Goal: Task Accomplishment & Management: Complete application form

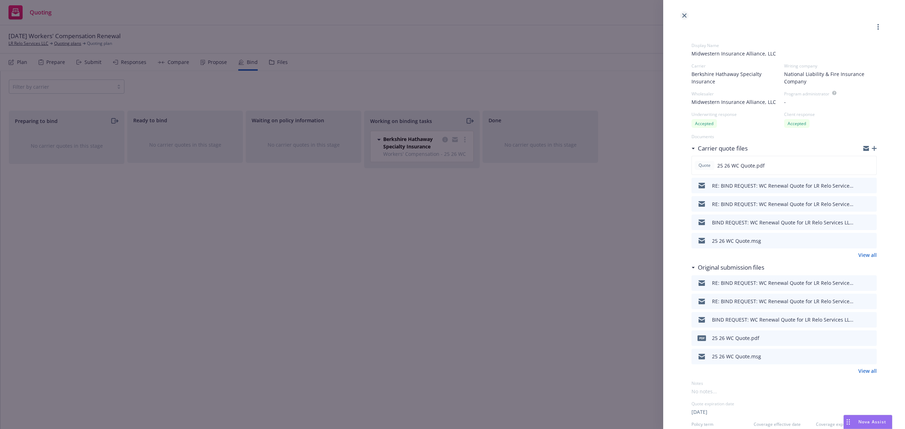
click at [685, 13] on link "close" at bounding box center [684, 15] width 8 height 8
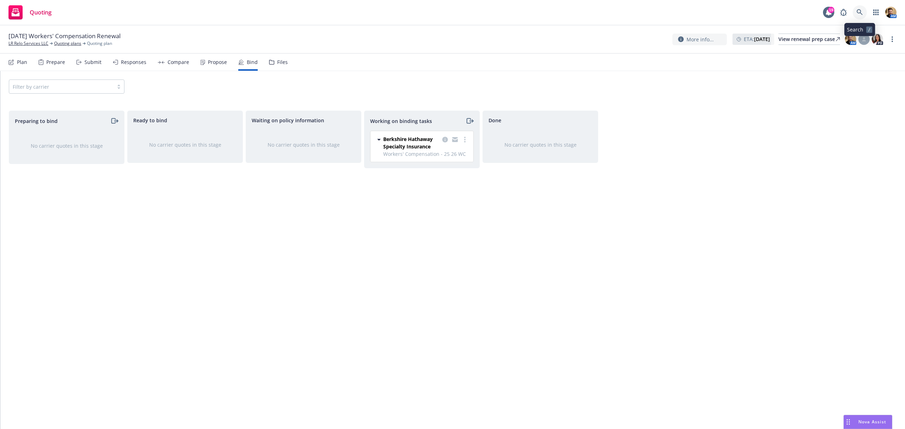
click at [856, 9] on link at bounding box center [860, 12] width 14 height 14
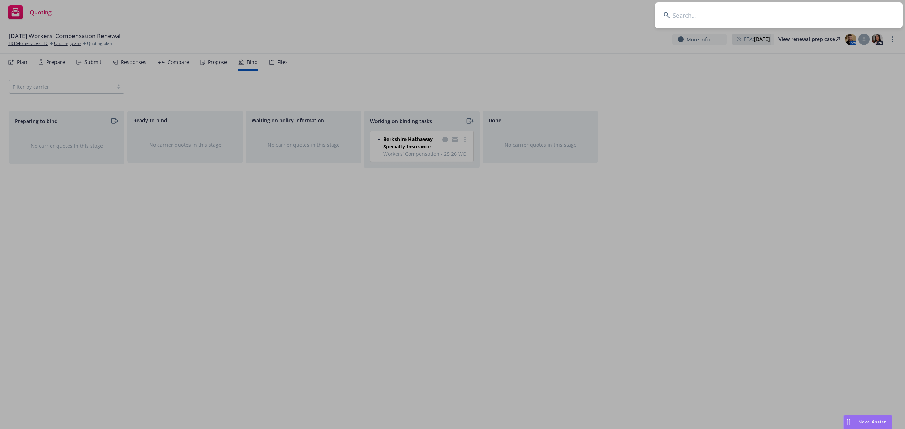
click at [860, 16] on input at bounding box center [778, 14] width 247 height 25
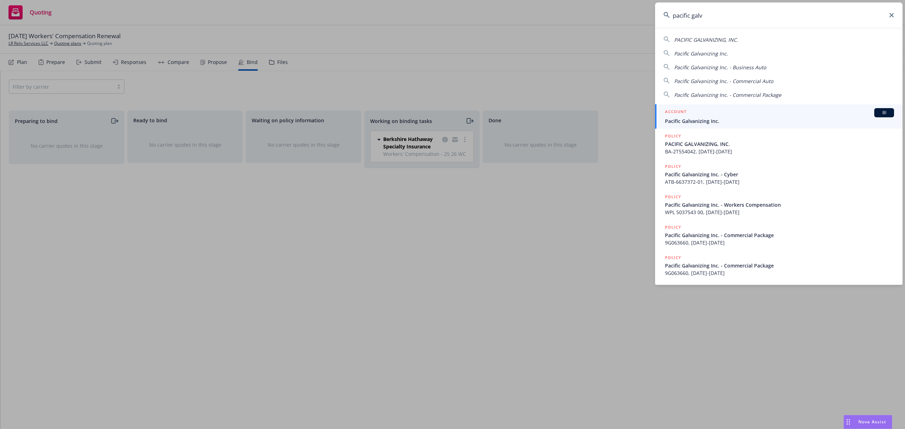
type input "pacific galv"
click at [702, 119] on span "Pacific Galvanizing Inc." at bounding box center [779, 120] width 229 height 7
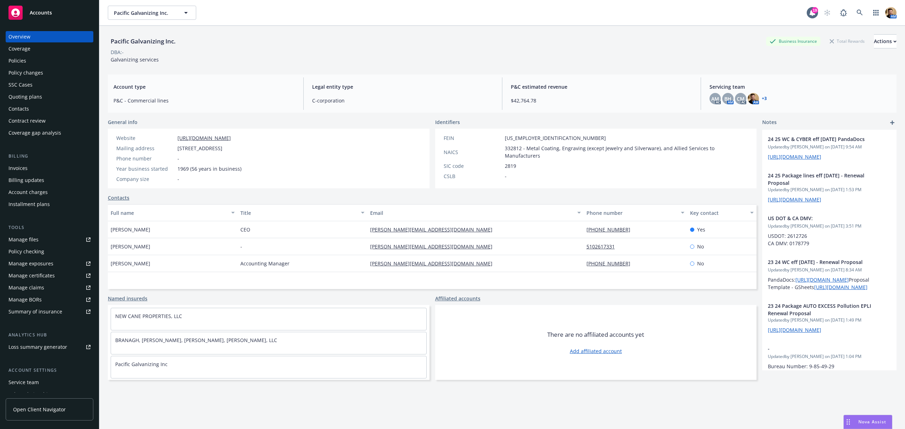
click at [21, 98] on div "Quoting plans" at bounding box center [25, 96] width 34 height 11
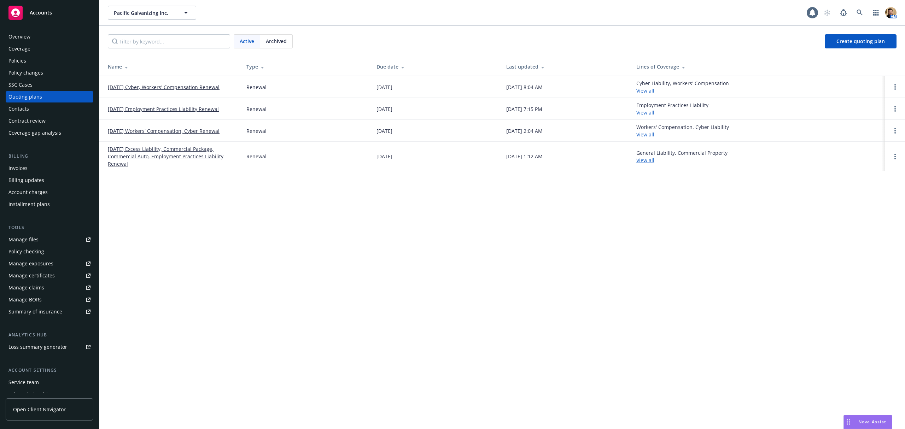
click at [154, 86] on link "[DATE] Cyber, Workers' Compensation Renewal" at bounding box center [164, 86] width 112 height 7
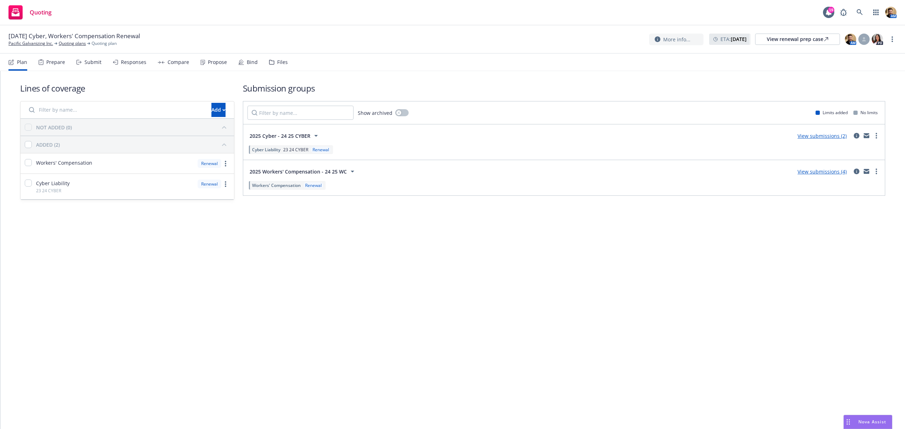
click at [247, 63] on div "Bind" at bounding box center [252, 62] width 11 height 6
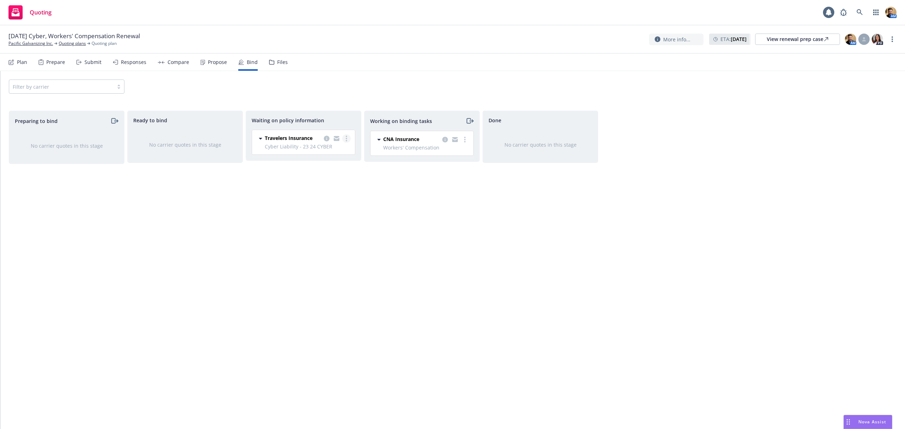
click at [348, 139] on link "more" at bounding box center [346, 138] width 8 height 8
click at [335, 152] on span "Create policies" at bounding box center [312, 153] width 52 height 7
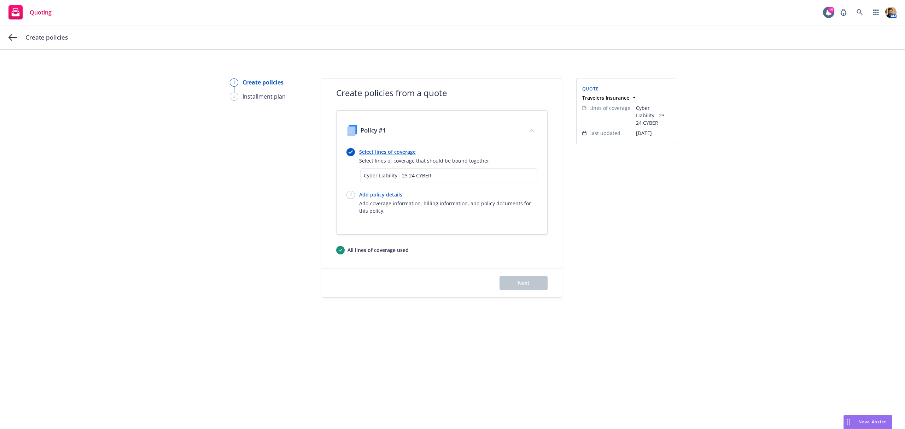
click at [374, 197] on link "Add policy details" at bounding box center [448, 194] width 178 height 7
select select "12"
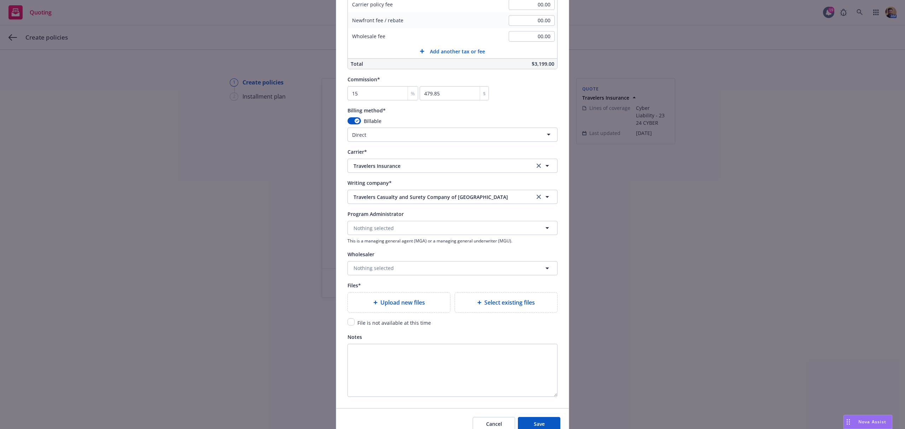
scroll to position [589, 0]
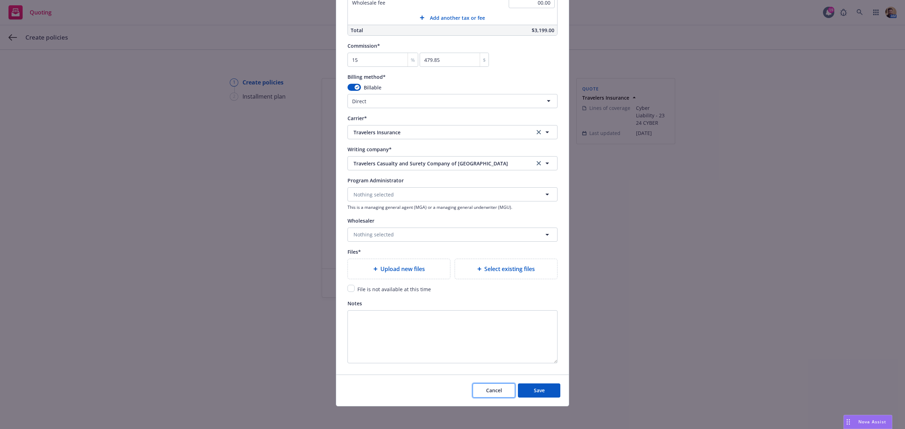
click at [489, 388] on span "Cancel" at bounding box center [494, 390] width 16 height 7
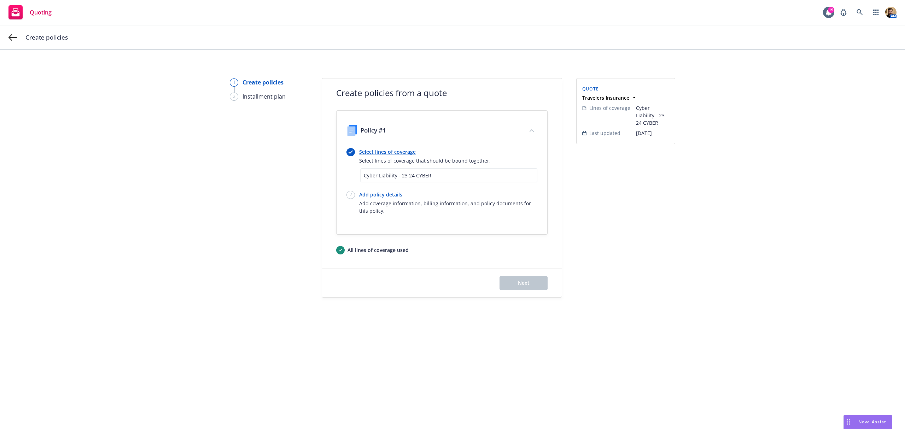
click at [407, 177] on span "Cyber Liability - 23 24 CYBER" at bounding box center [449, 175] width 170 height 7
click at [381, 195] on link "Add policy details" at bounding box center [448, 194] width 178 height 7
select select "12"
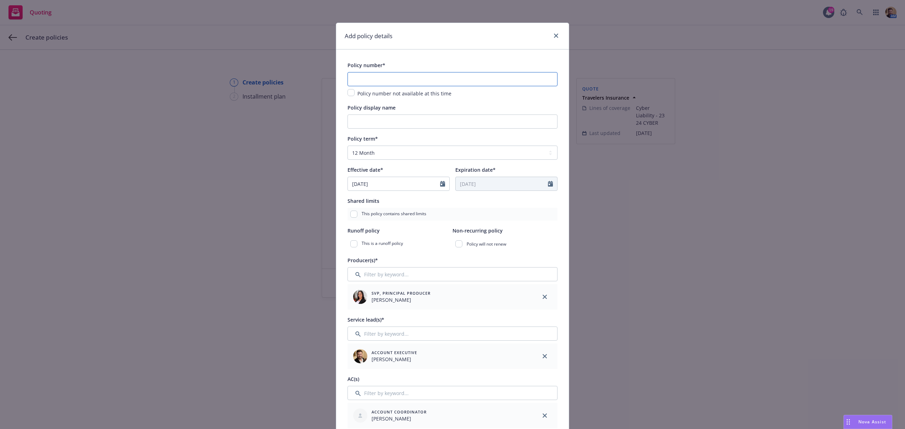
click at [382, 78] on input "text" at bounding box center [453, 79] width 210 height 14
paste input "108340287"
type input "108340287"
click at [374, 120] on input "Policy display name" at bounding box center [453, 122] width 210 height 14
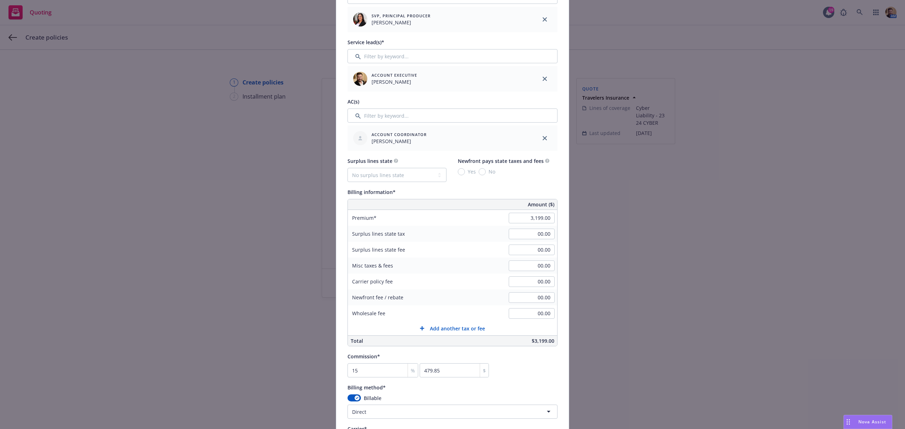
scroll to position [330, 0]
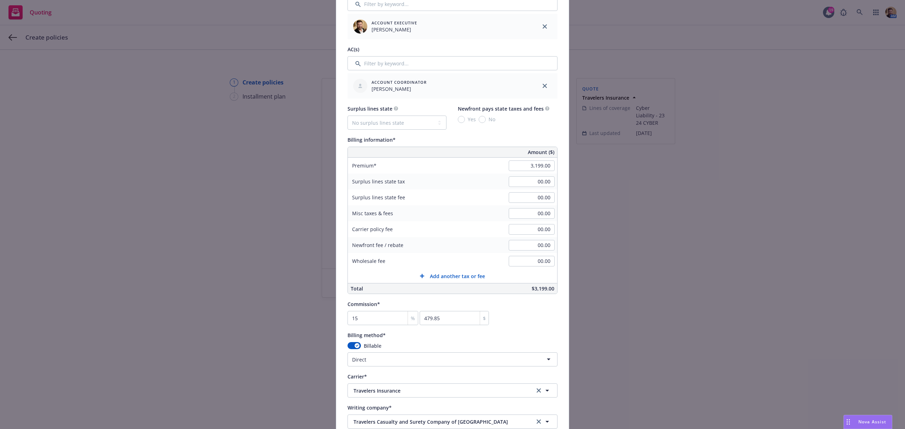
type input "25 26 CYBER Liability"
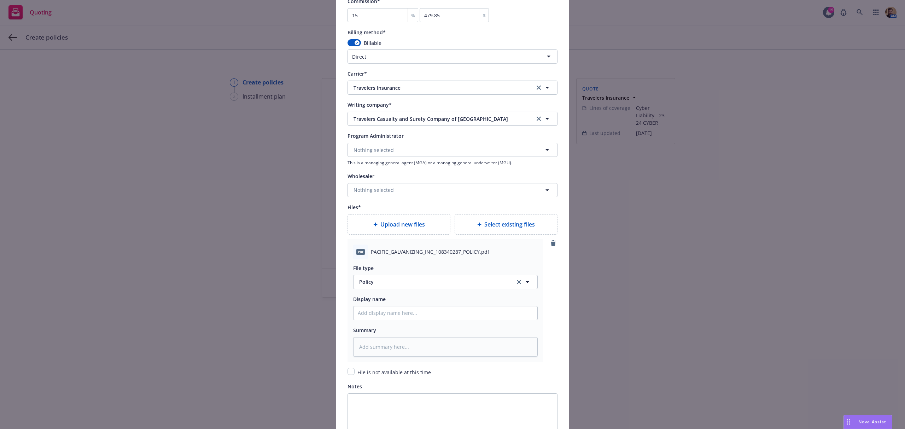
scroll to position [683, 0]
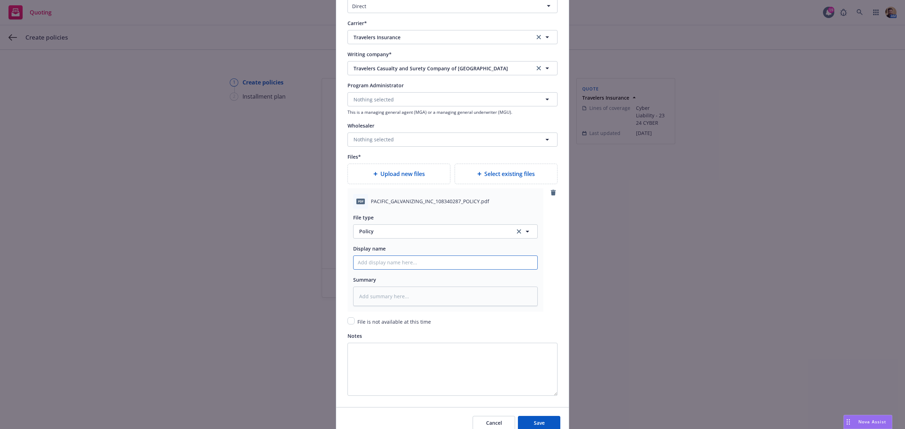
click at [376, 265] on input "Policy display name" at bounding box center [446, 262] width 184 height 13
type textarea "x"
type input "2"
type textarea "x"
type input "25"
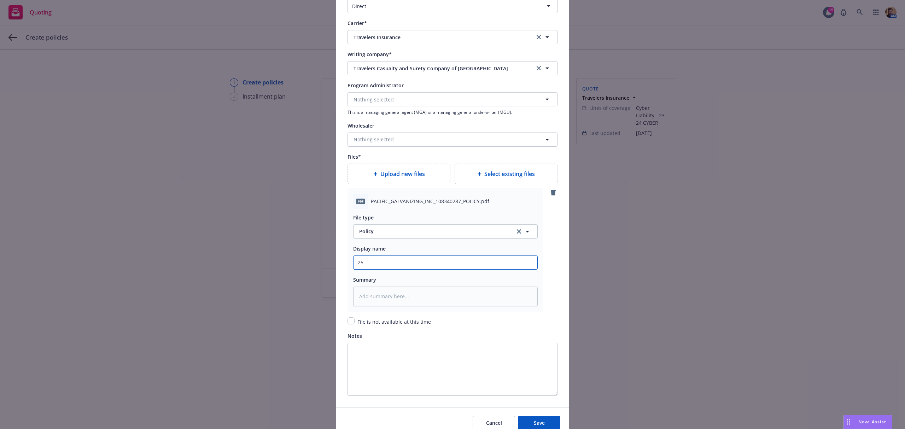
type textarea "x"
type input "25"
type textarea "x"
type input "25 2"
type textarea "x"
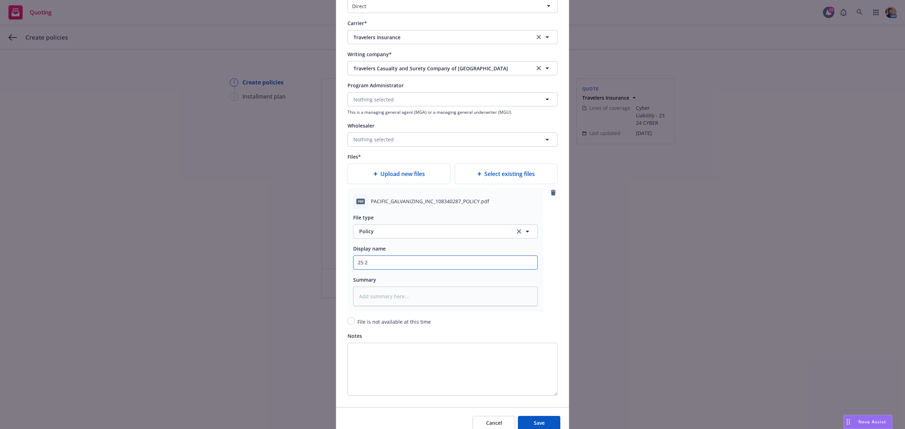
type input "25 26"
type textarea "x"
type input "25 26"
type textarea "x"
type input "25 26 C"
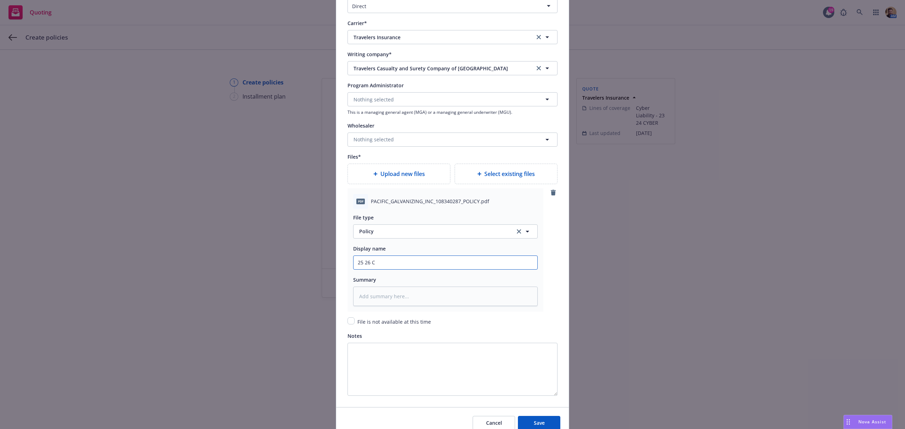
type textarea "x"
type input "25 26 CY"
type textarea "x"
type input "25 26 CYN"
type textarea "x"
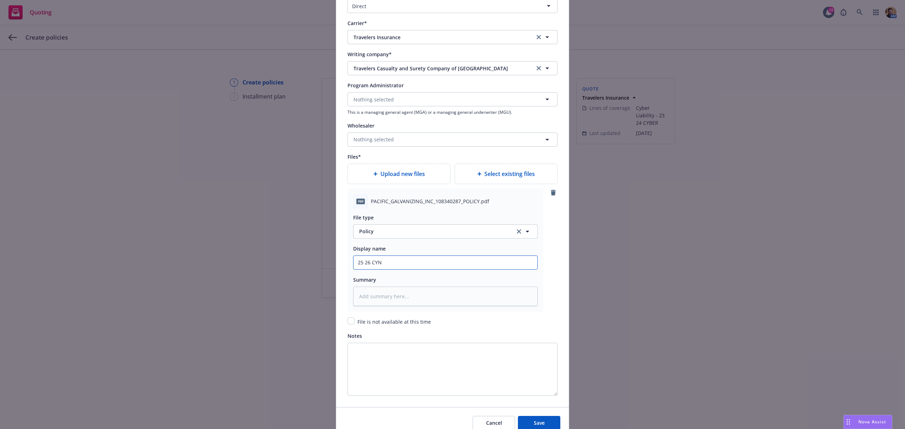
type input "25 26 CY"
type textarea "x"
type input "25 26 CYB"
type textarea "x"
type input "25 26 CYBE"
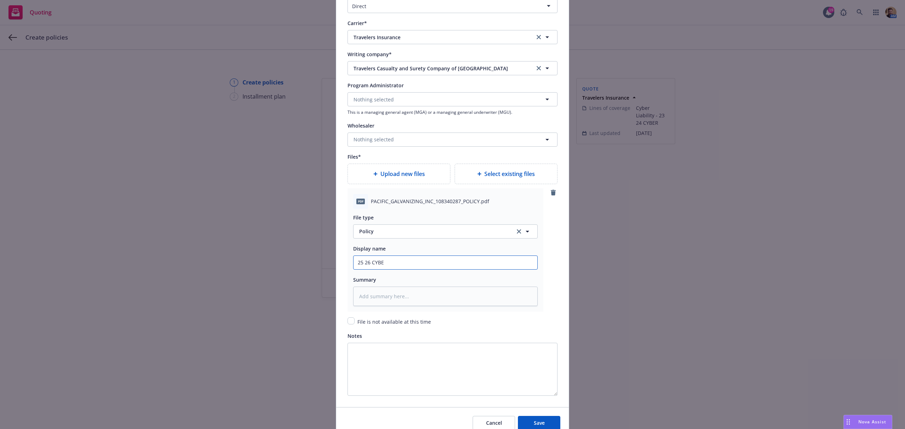
type textarea "x"
type input "25 26 CYBER"
type textarea "x"
type input "25 26 CYBER"
type textarea "x"
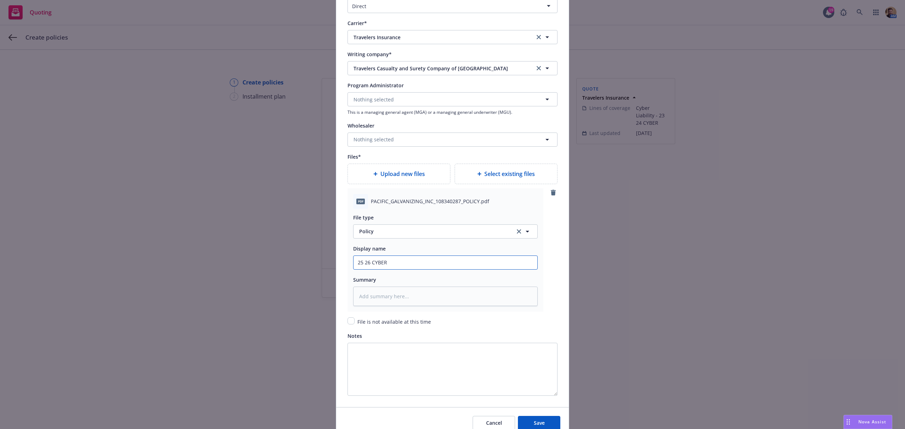
type input "25 26 CYBER L"
type textarea "x"
type input "25 26 CYBER Li"
type textarea "x"
type input "25 26 CYBER Lia"
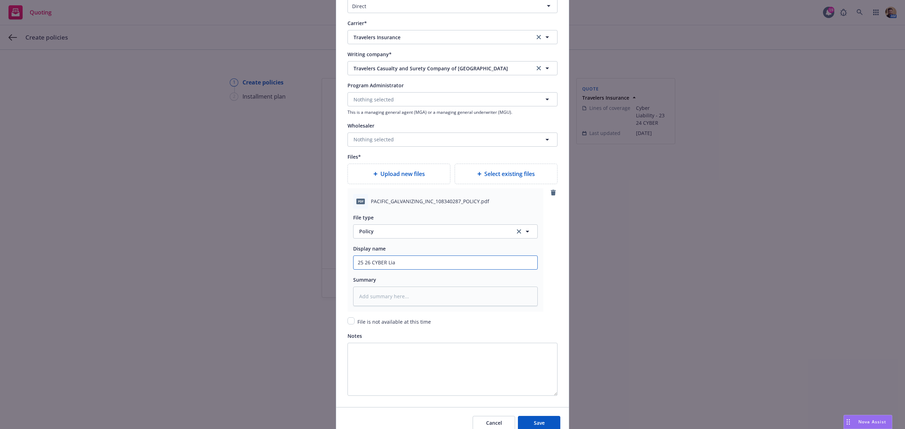
type textarea "x"
type input "25 26 CYBER Liab"
type textarea "x"
type input "25 26 CYBER Liabi"
type textarea "x"
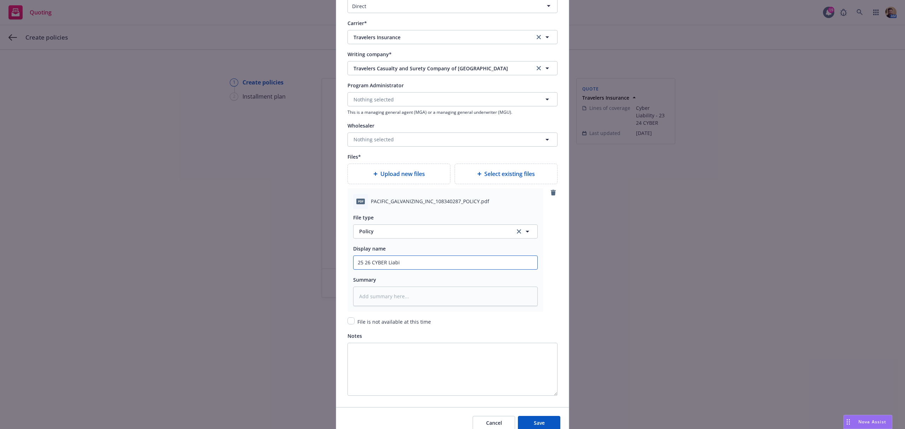
type input "25 26 CYBER Liabil"
type textarea "x"
type input "25 26 CYBER Liabilit"
type textarea "x"
type input "25 26 CYBER Liability"
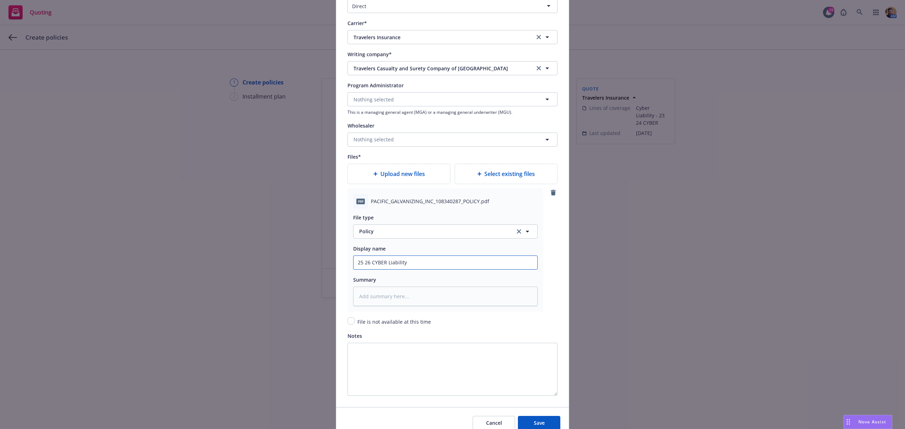
type textarea "x"
type input "25 26 CYBER Liability"
type textarea "x"
type input "25 26 CYBER Liability P"
type textarea "x"
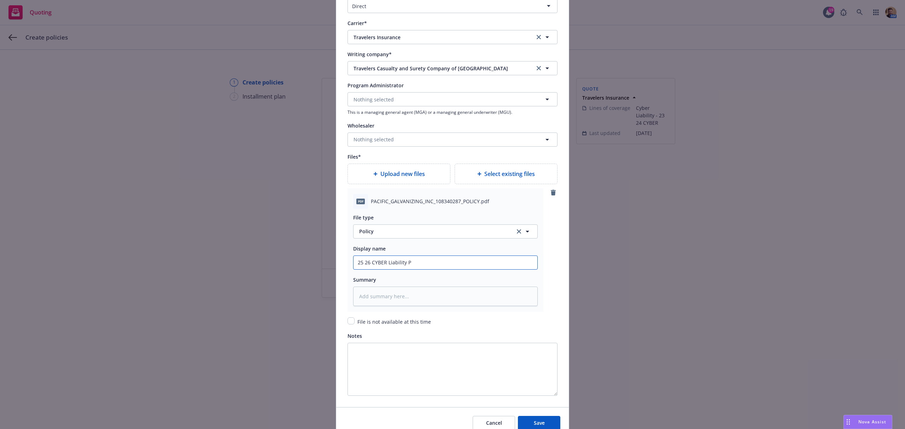
type input "25 26 CYBER Liability Po"
type textarea "x"
type input "25 26 CYBER Liability Pol"
type textarea "x"
type input "25 26 CYBER Liability Poli"
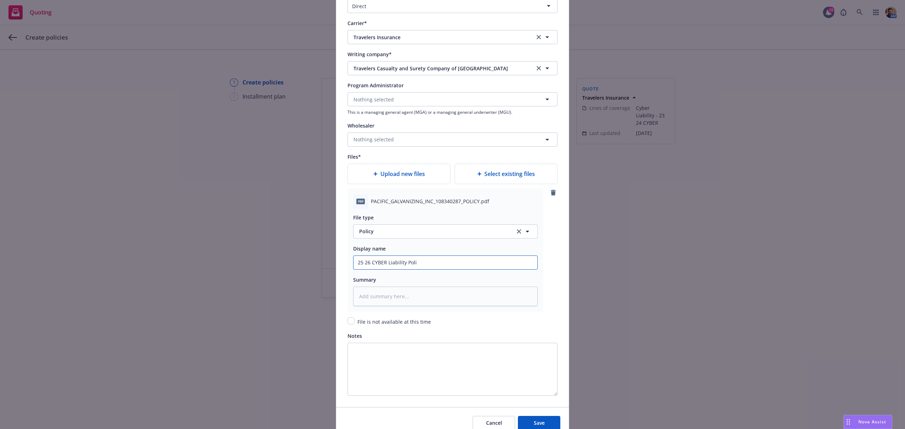
type textarea "x"
type input "25 26 CYBER Liability Polic"
type textarea "x"
type input "25 26 CYBER Liability Policy"
type textarea "x"
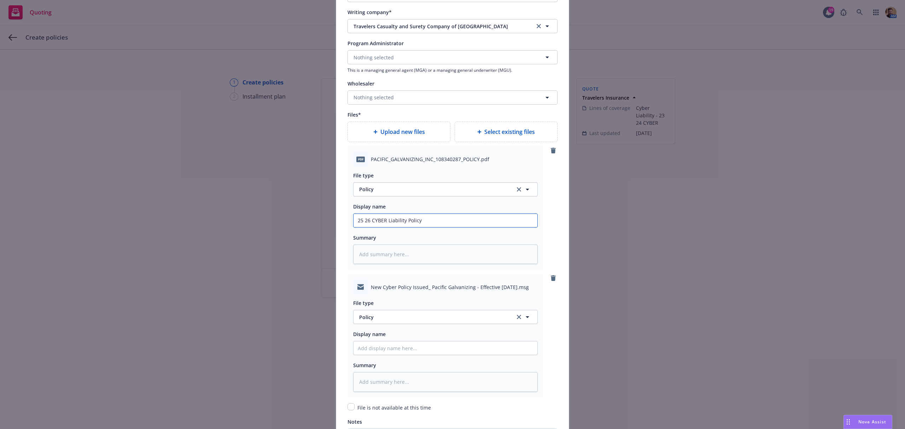
scroll to position [845, 0]
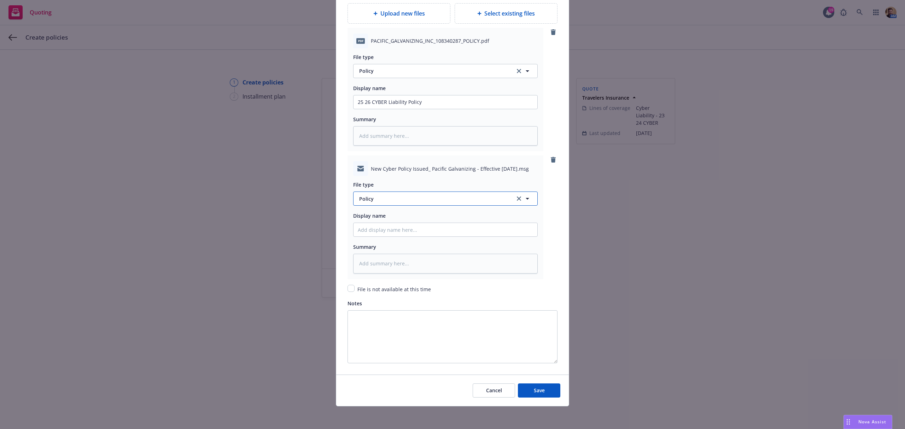
click at [385, 202] on span "Policy" at bounding box center [433, 198] width 148 height 7
type input "em"
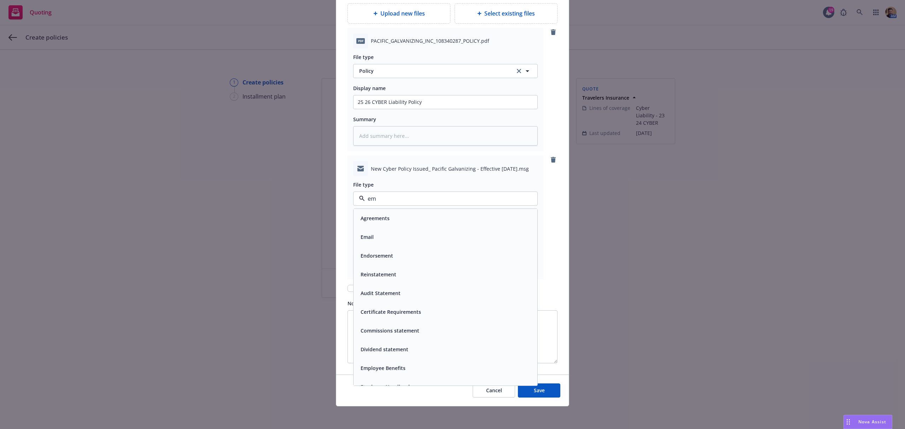
click at [386, 234] on div "Email" at bounding box center [445, 237] width 175 height 10
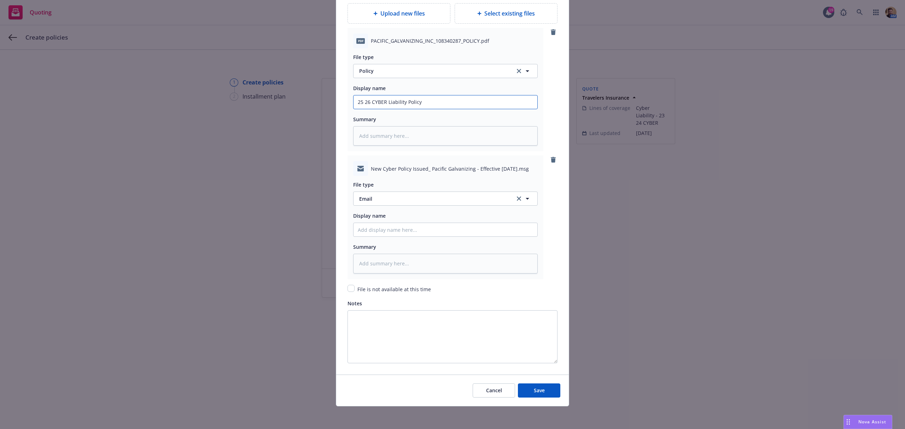
drag, startPoint x: 428, startPoint y: 99, endPoint x: 330, endPoint y: 99, distance: 98.3
click at [330, 99] on div "Add policy details Policy number* 108340287 Policy number not available at this…" at bounding box center [452, 214] width 905 height 429
click at [399, 109] on input "Policy display name" at bounding box center [446, 101] width 184 height 13
paste input "25 26 CYBER Liability Policy"
type textarea "x"
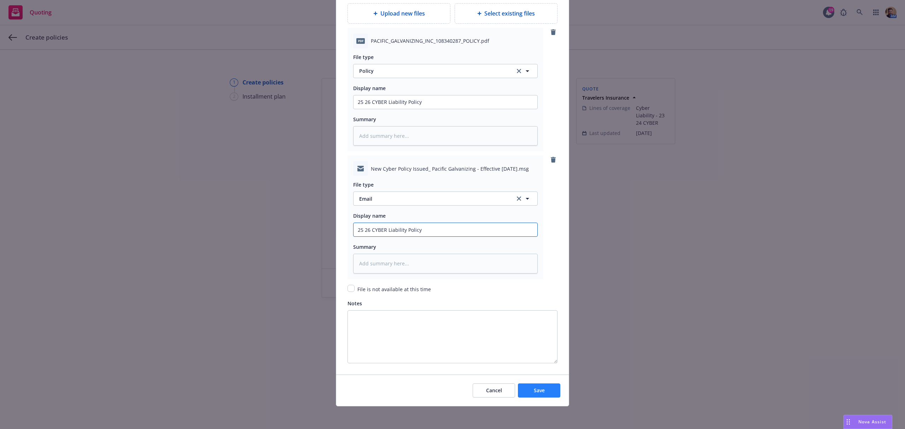
type input "25 26 CYBER Liability Policy"
click at [527, 389] on button "Save" at bounding box center [539, 391] width 42 height 14
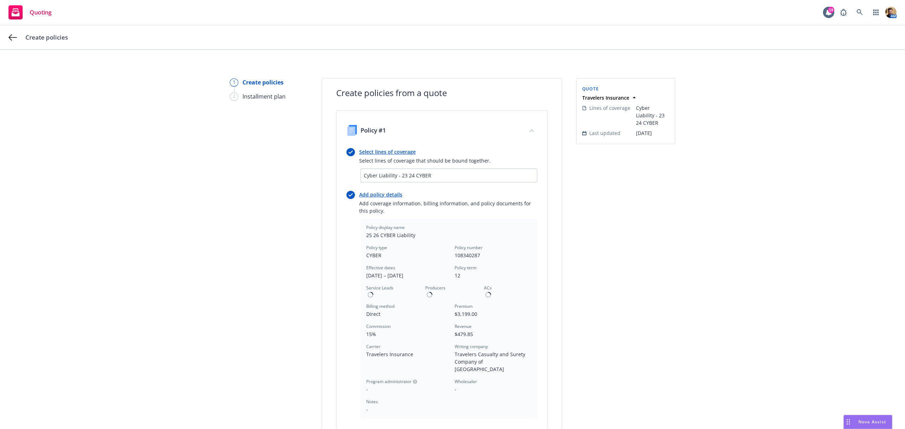
type textarea "x"
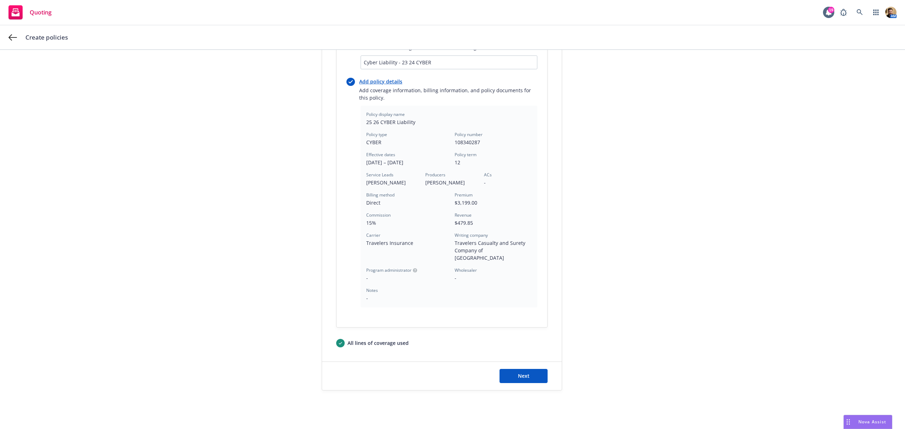
click at [520, 362] on div "Next" at bounding box center [442, 376] width 240 height 28
click at [521, 373] on span "Next" at bounding box center [524, 376] width 12 height 7
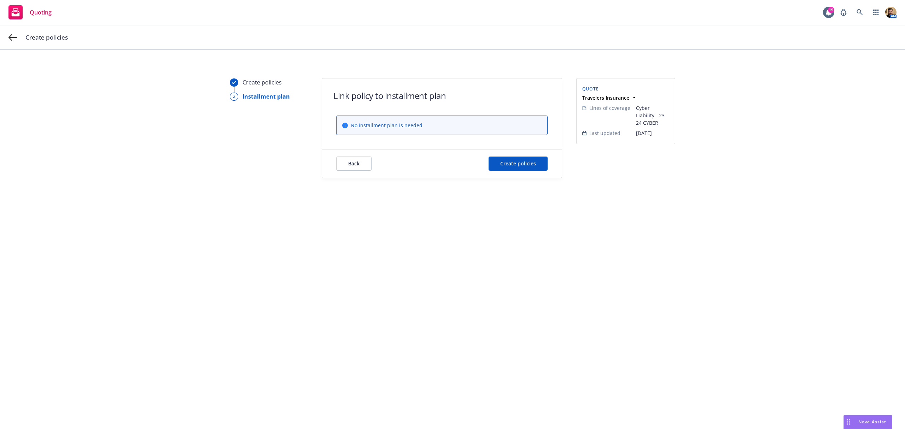
scroll to position [0, 0]
click at [513, 170] on button "Create policies" at bounding box center [518, 164] width 59 height 14
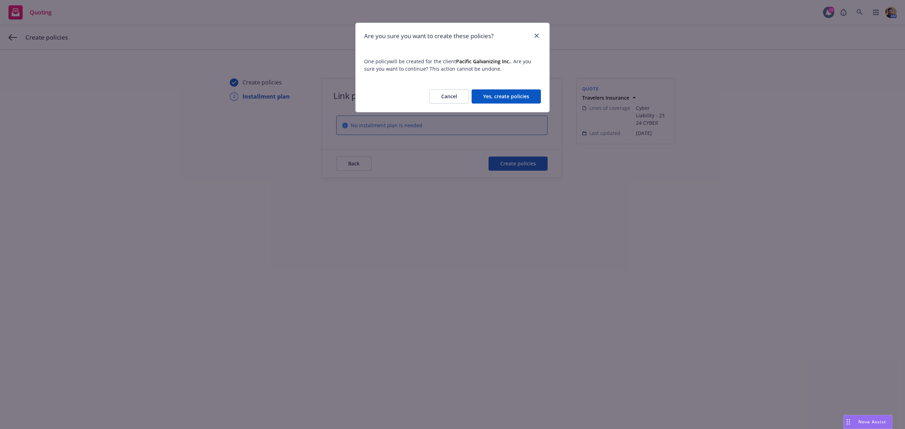
click at [514, 100] on button "Yes, create policies" at bounding box center [506, 96] width 69 height 14
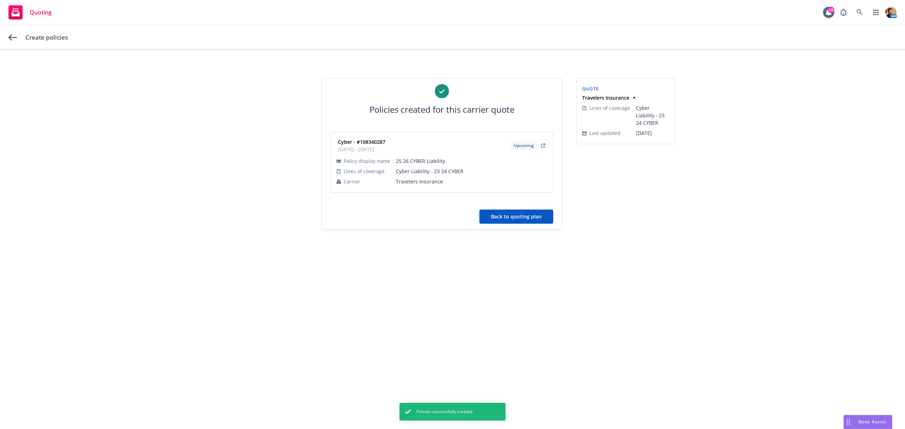
click at [511, 217] on button "Back to quoting plan" at bounding box center [516, 217] width 74 height 14
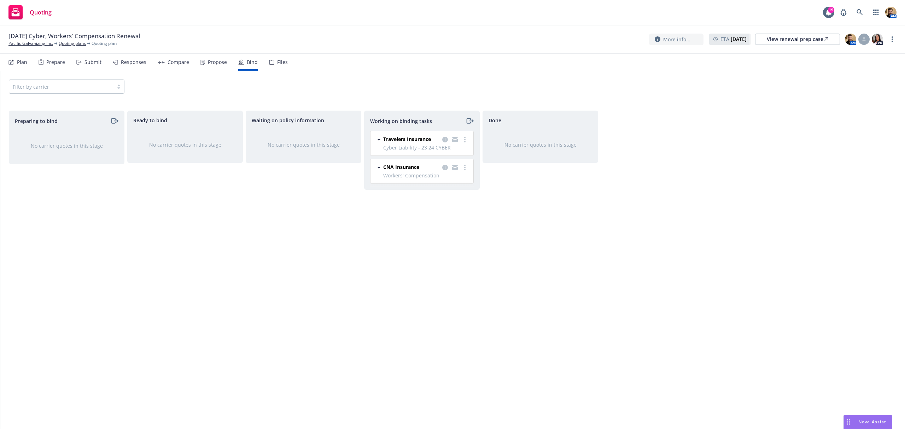
click at [242, 295] on div "Ready to bind No carrier quotes in this stage" at bounding box center [185, 263] width 116 height 304
click at [66, 46] on link "Quoting plans" at bounding box center [72, 43] width 27 height 6
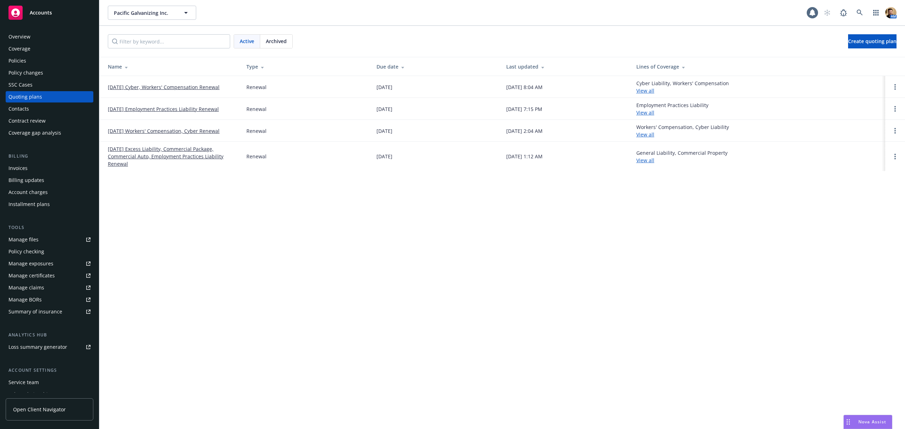
click at [23, 57] on div "Policies" at bounding box center [17, 60] width 18 height 11
